Goal: Consume media (video, audio)

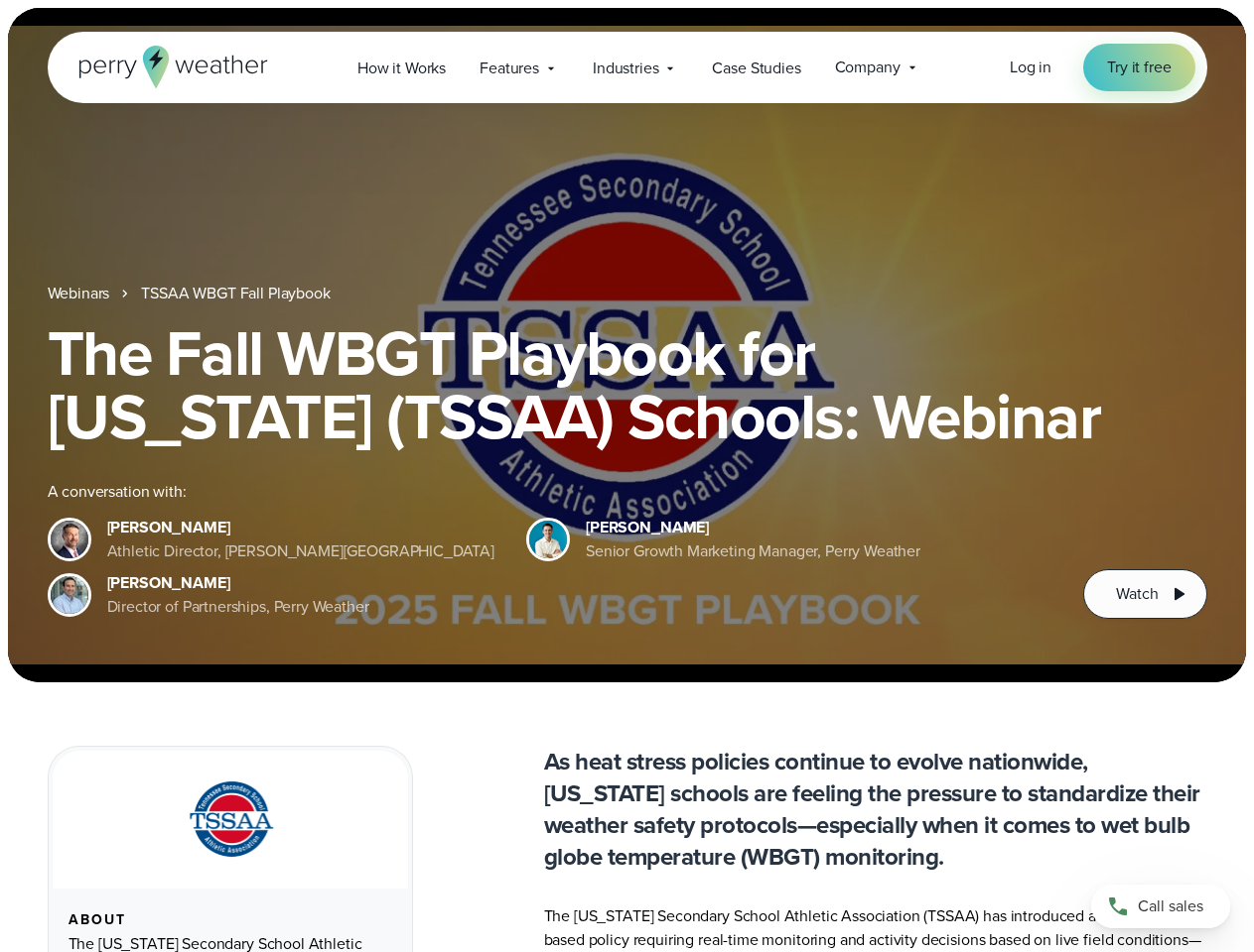
click at [626, 476] on div "The Fall WBGT Playbook for [US_STATE] (TSSAA) Schools: Webinar A conversation w…" at bounding box center [627, 470] width 1159 height 297
click at [626, 68] on span "Industries" at bounding box center [626, 69] width 66 height 24
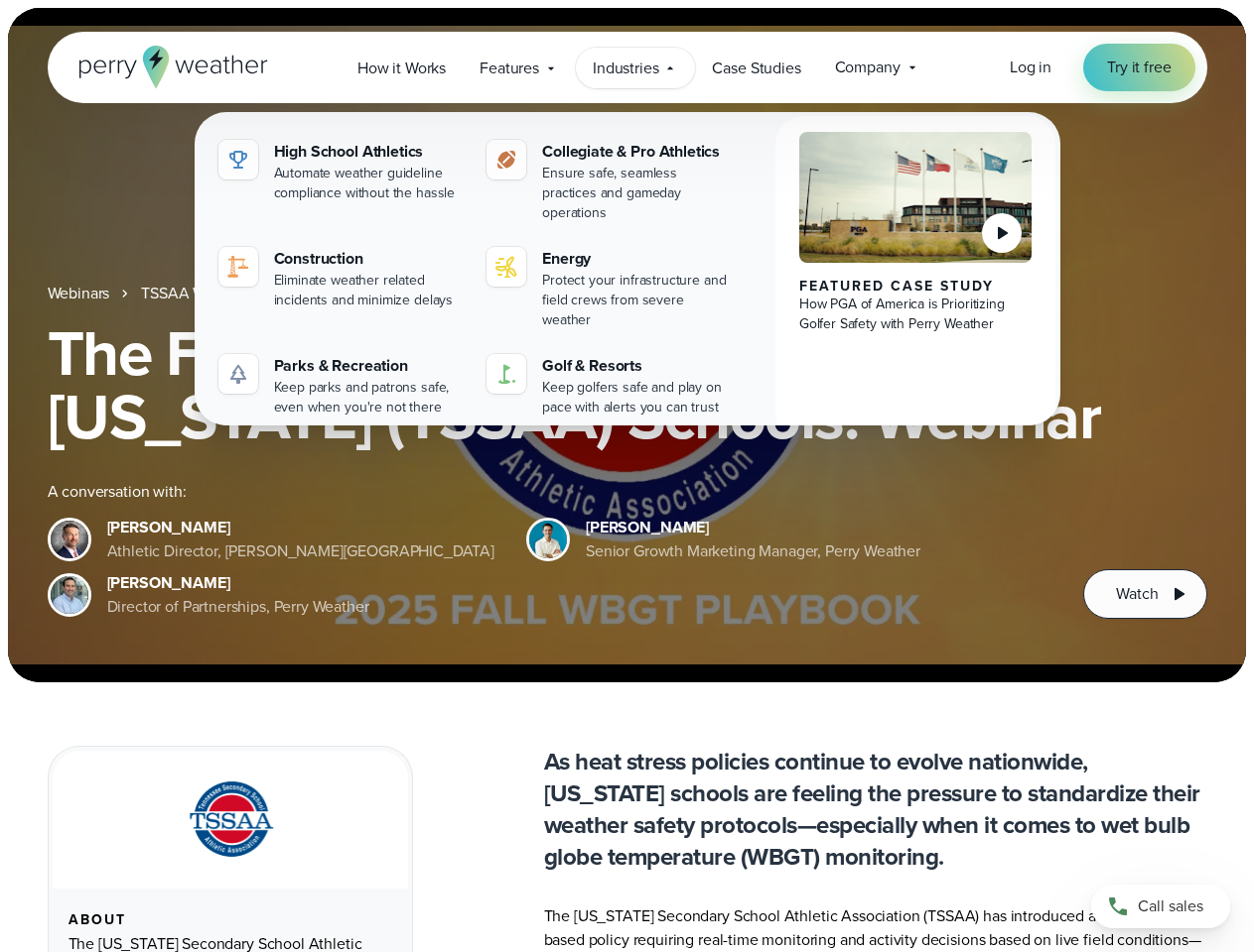
click at [626, 345] on h1 "The Fall WBGT Playbook for [US_STATE] (TSSAA) Schools: Webinar" at bounding box center [627, 384] width 1159 height 127
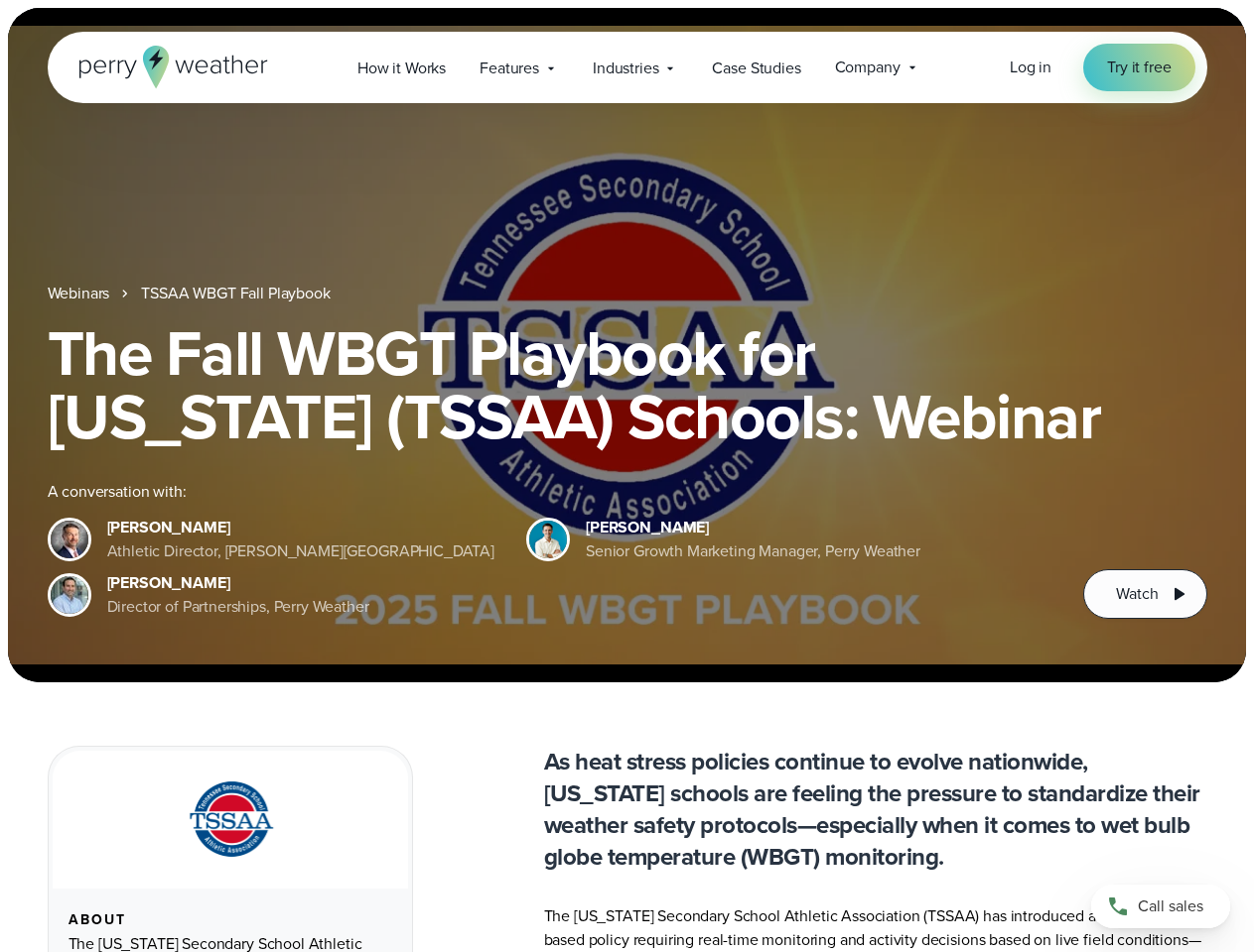
click at [238, 293] on link "TSSAA WBGT Fall Playbook" at bounding box center [235, 293] width 189 height 24
click at [1144, 595] on span "Watch" at bounding box center [1136, 595] width 42 height 24
